Goal: Transaction & Acquisition: Purchase product/service

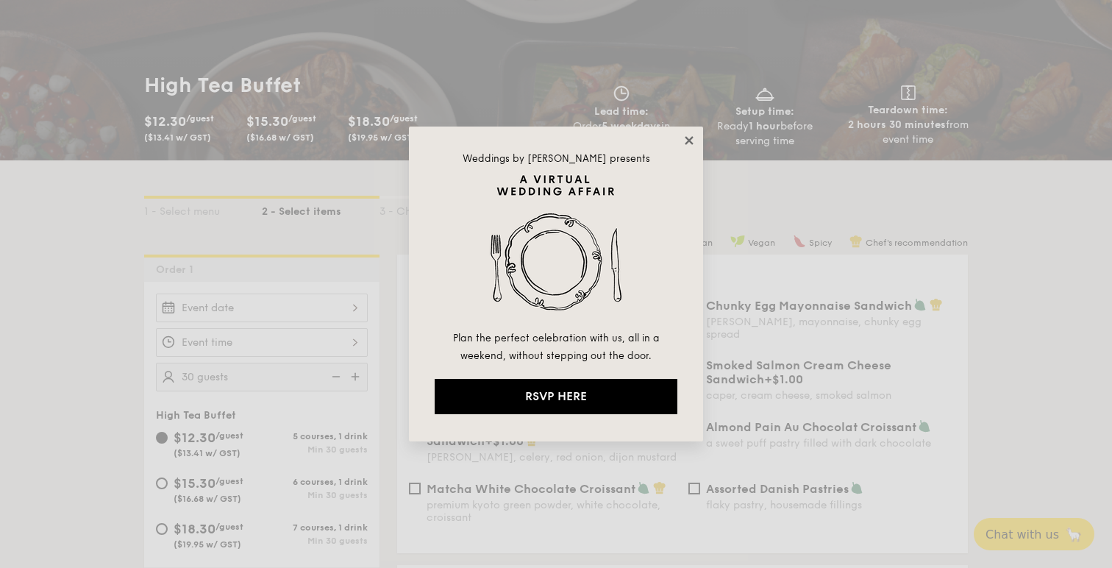
click at [685, 140] on icon at bounding box center [689, 140] width 13 height 13
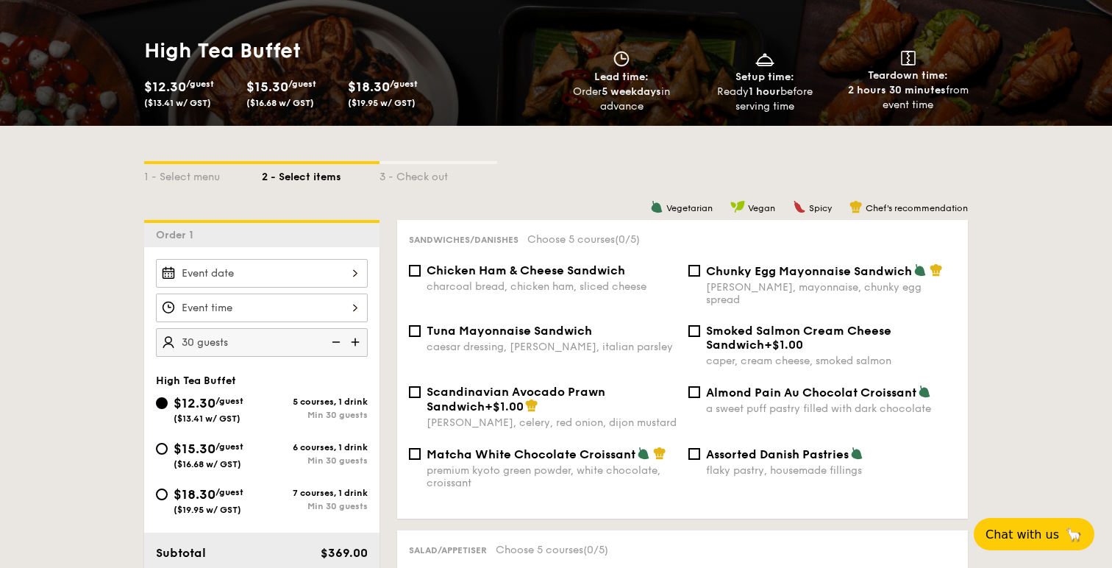
scroll to position [426, 0]
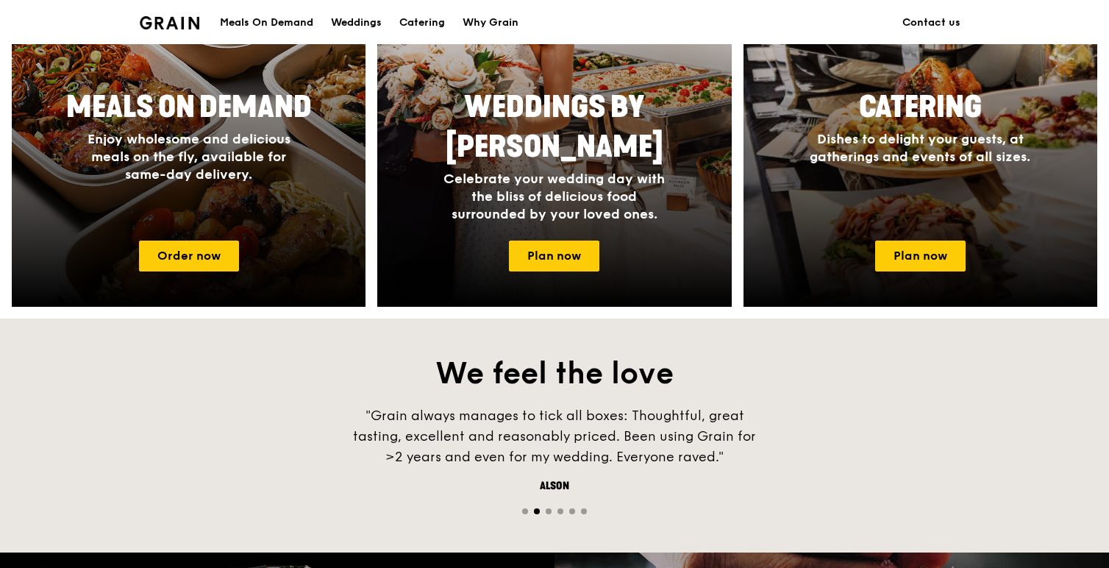
scroll to position [712, 0]
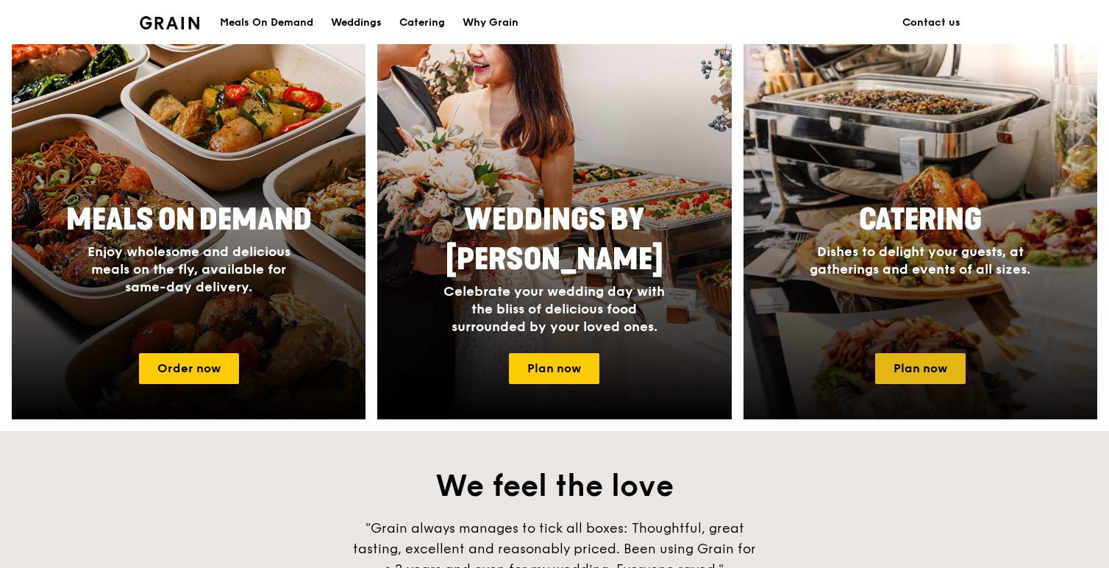
click at [889, 353] on link "Plan now" at bounding box center [920, 368] width 90 height 31
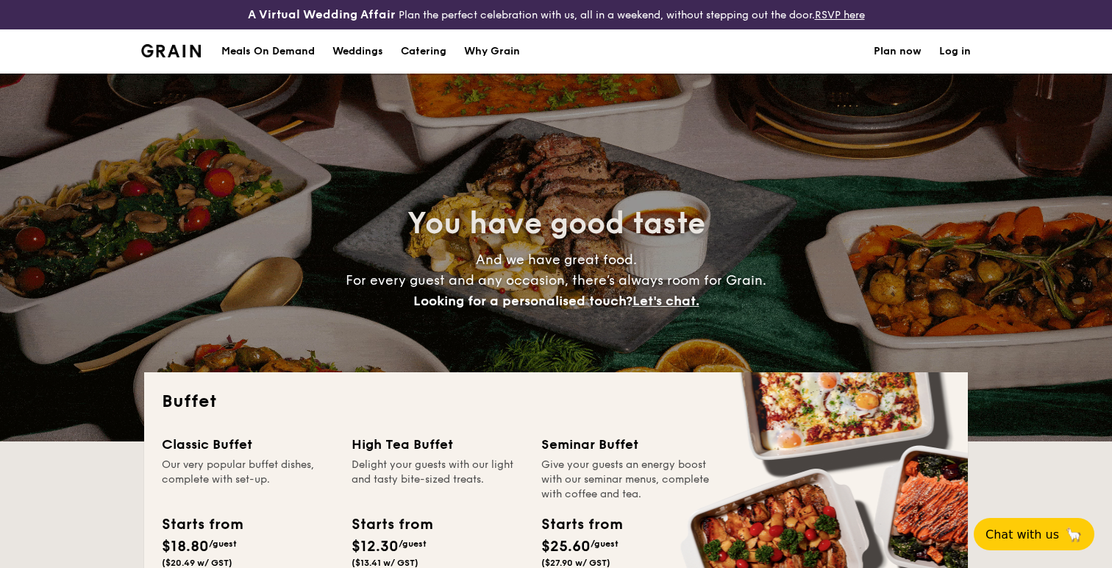
select select
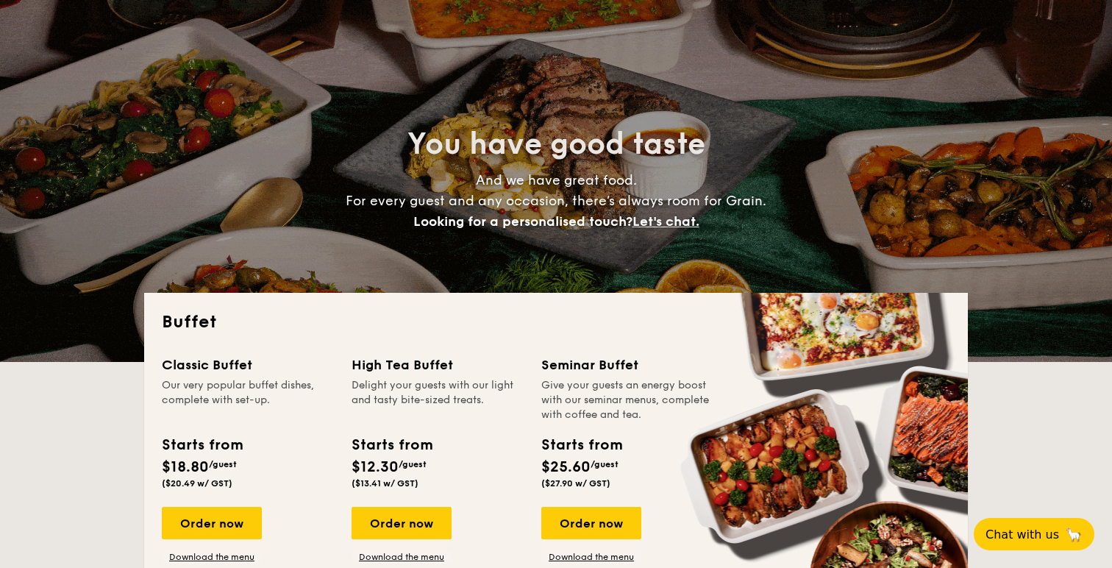
scroll to position [196, 0]
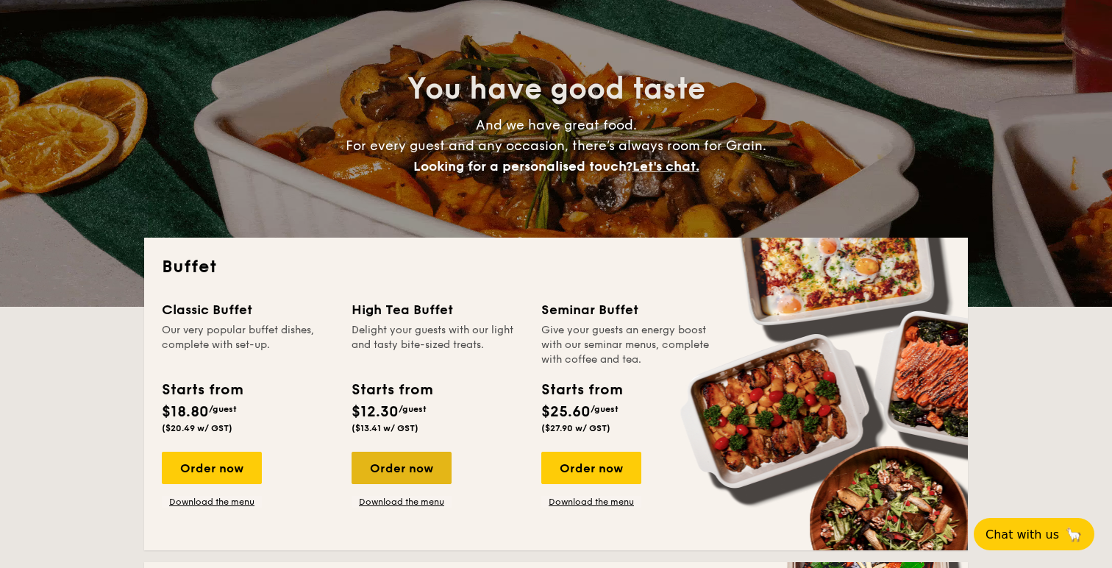
click at [398, 452] on div "Order now" at bounding box center [402, 468] width 100 height 32
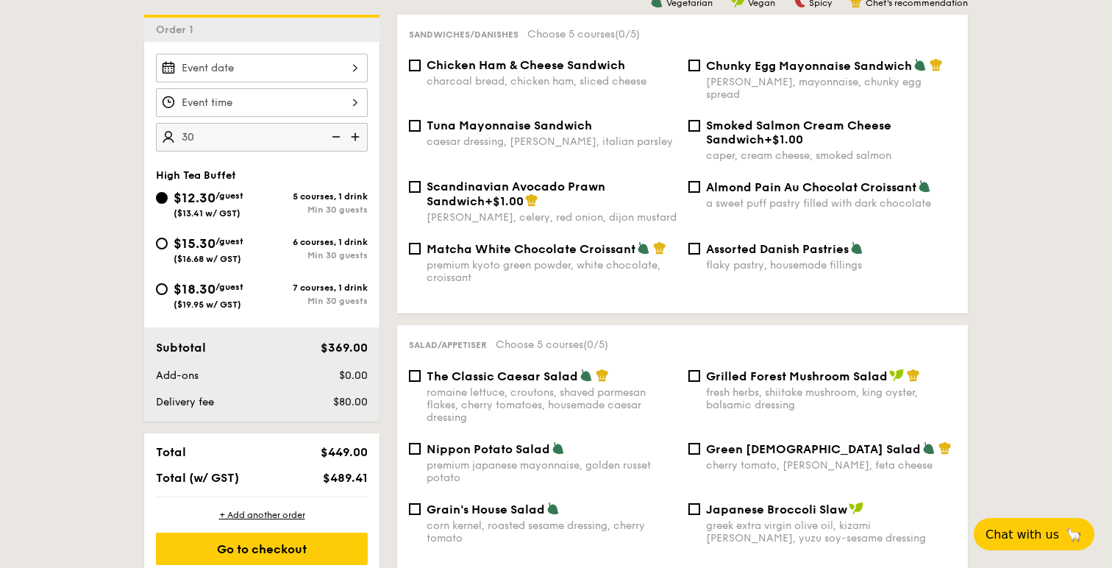
scroll to position [493, 0]
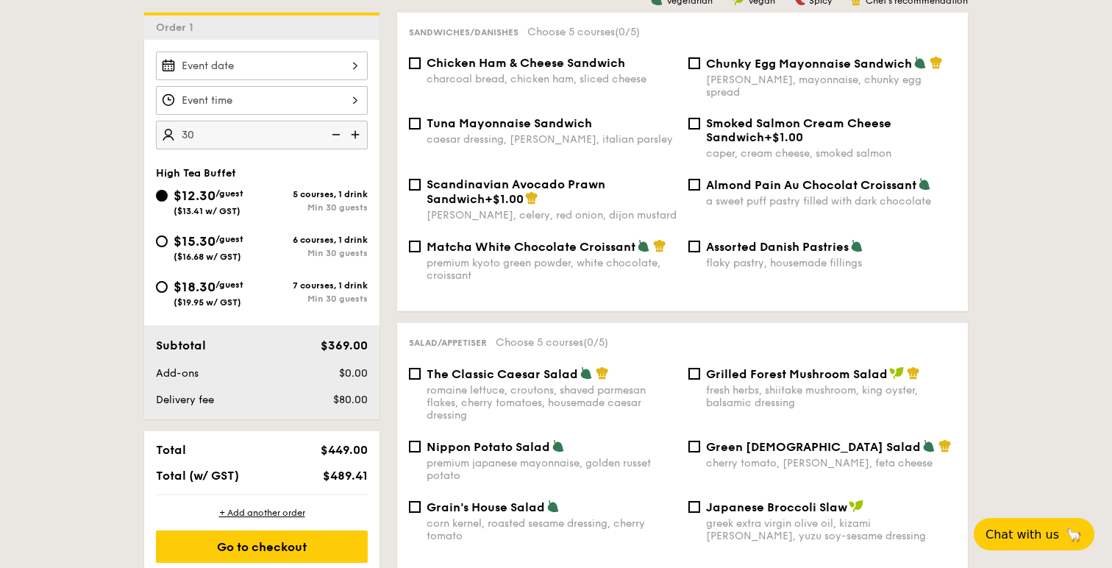
type input "30 guests"
